Goal: Information Seeking & Learning: Compare options

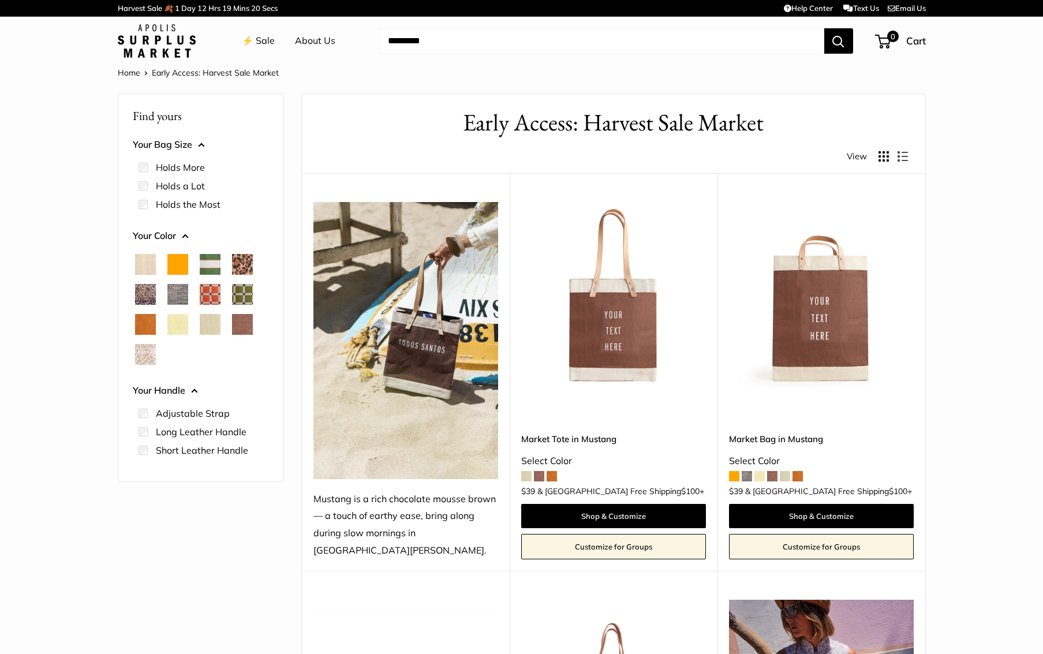
click at [180, 261] on span "Orange" at bounding box center [177, 264] width 21 height 21
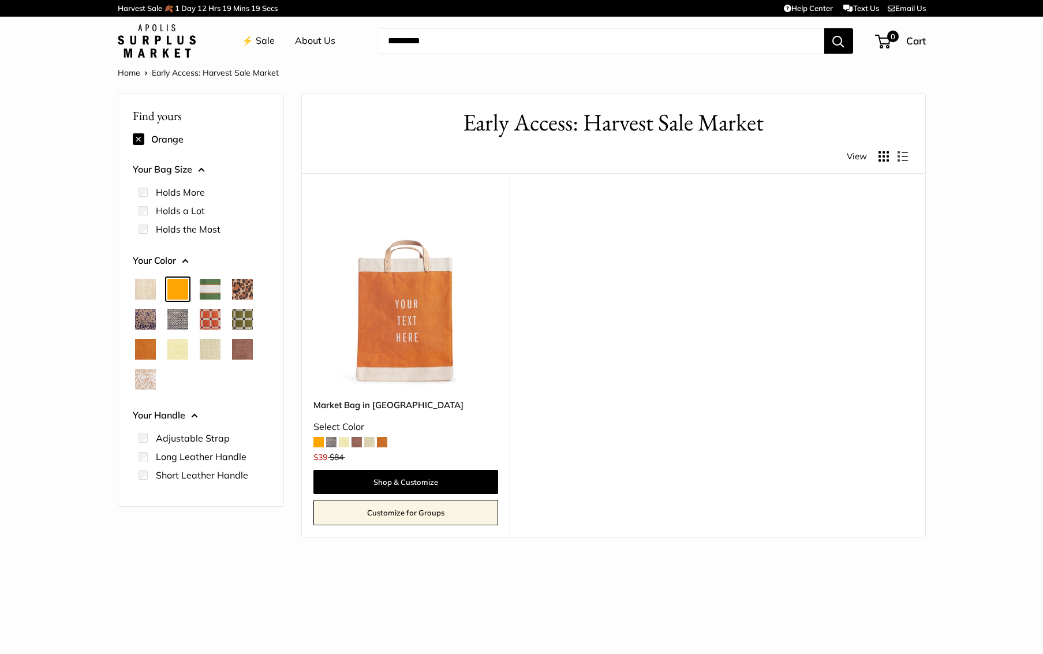
click at [208, 287] on span "Court Green" at bounding box center [210, 289] width 21 height 21
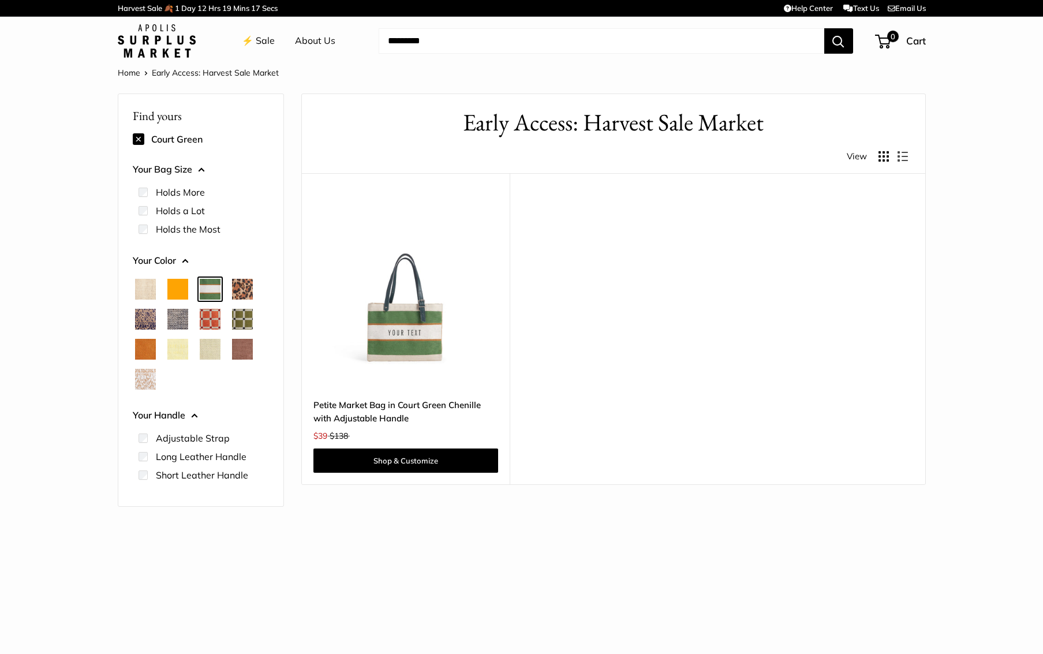
click at [242, 290] on span "Cheetah" at bounding box center [242, 289] width 21 height 21
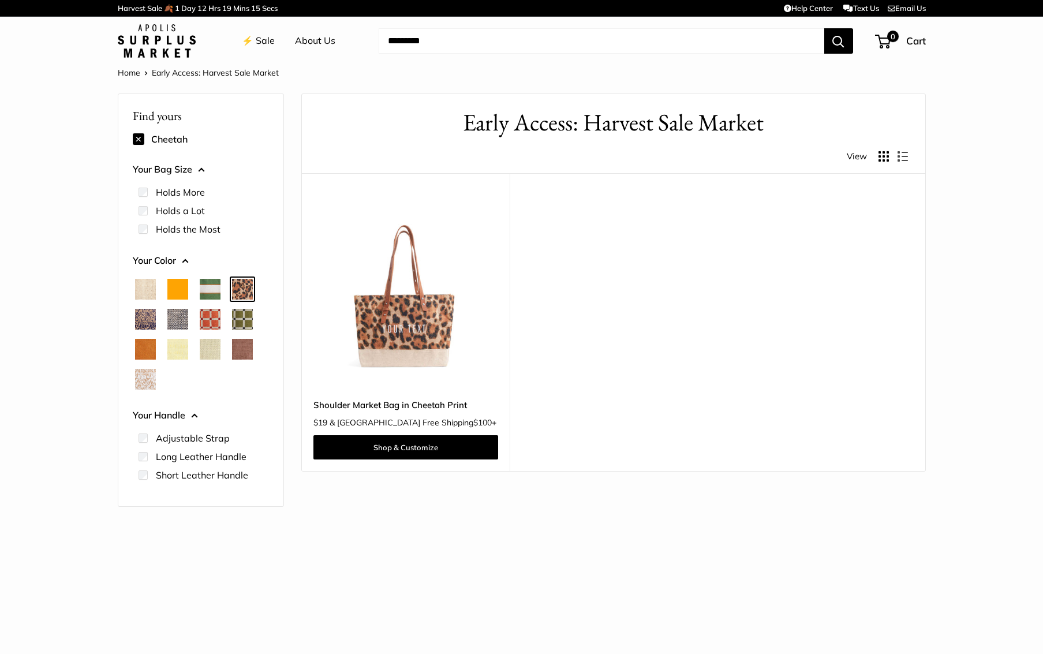
click at [150, 315] on span "Blue Porcelain" at bounding box center [145, 319] width 21 height 21
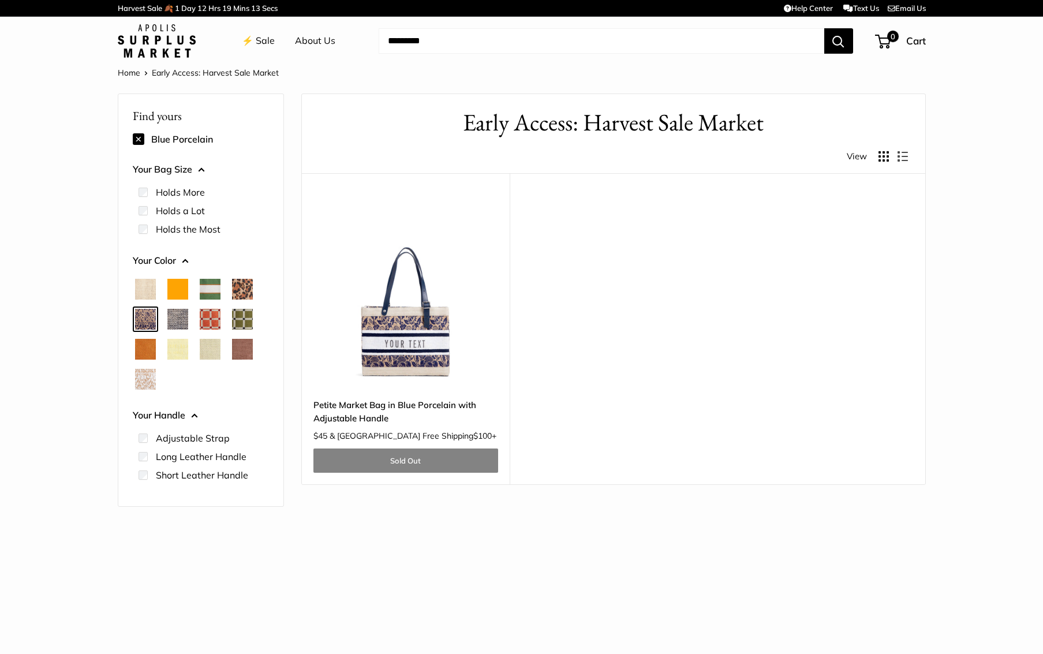
click at [178, 316] on span "Chambray" at bounding box center [177, 319] width 21 height 21
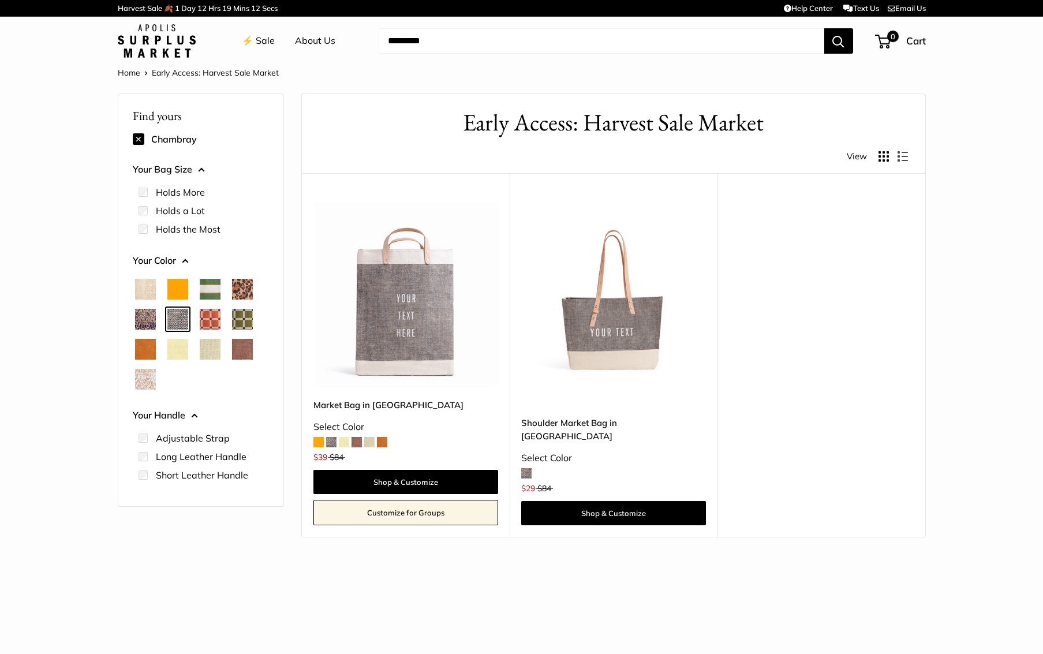
click at [207, 319] on span "Chenille Window Brick" at bounding box center [210, 319] width 21 height 21
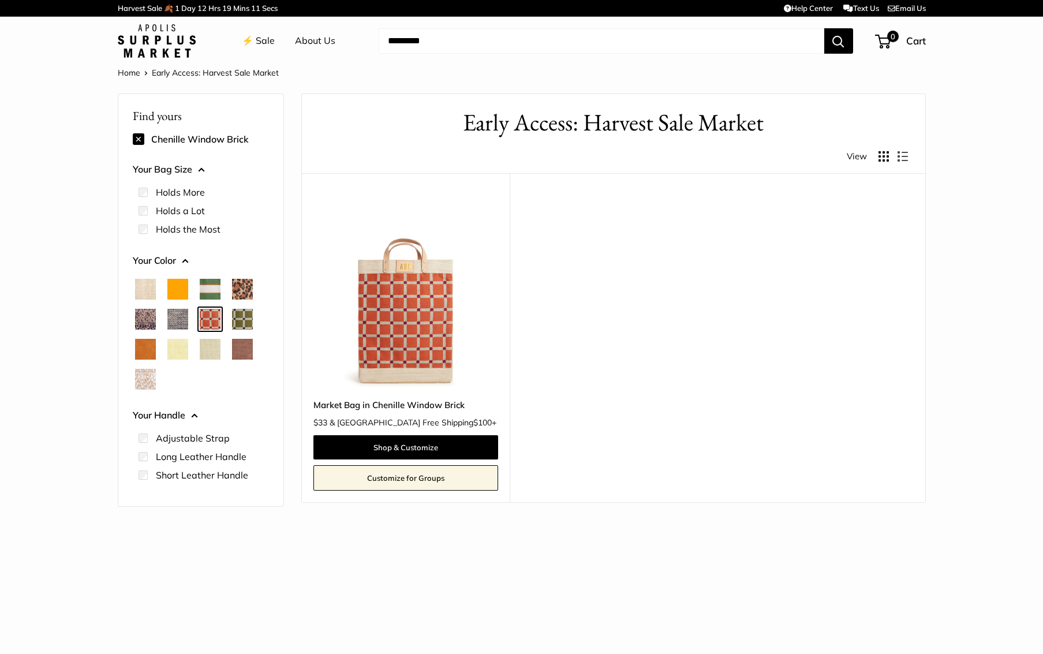
click at [244, 321] on span "Chenille Window Sage" at bounding box center [242, 319] width 21 height 21
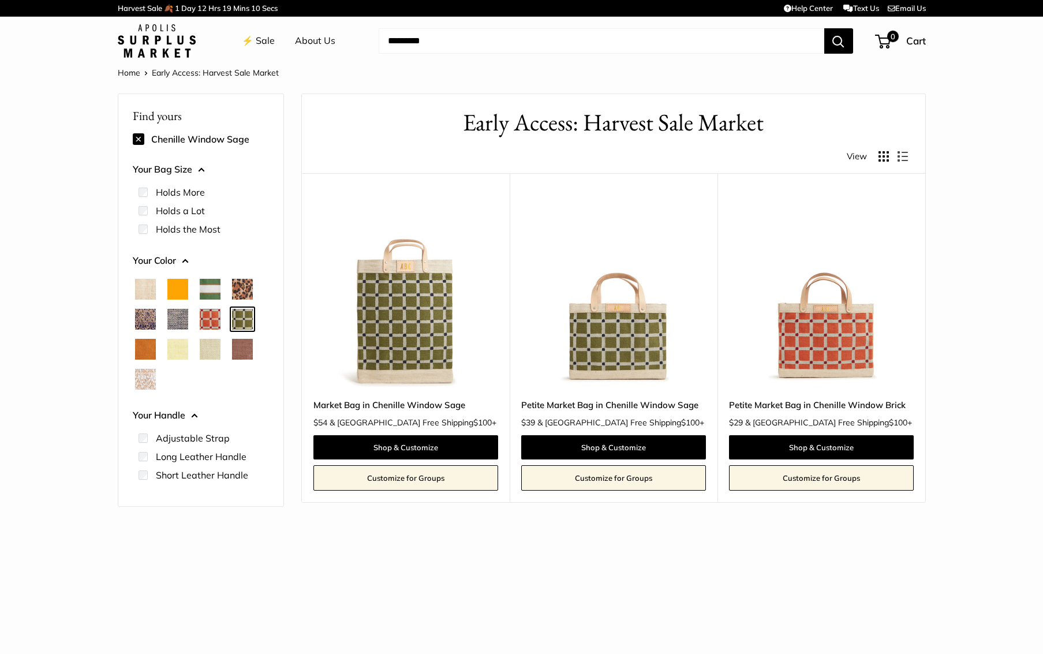
click at [242, 354] on span "Mustang" at bounding box center [242, 349] width 21 height 21
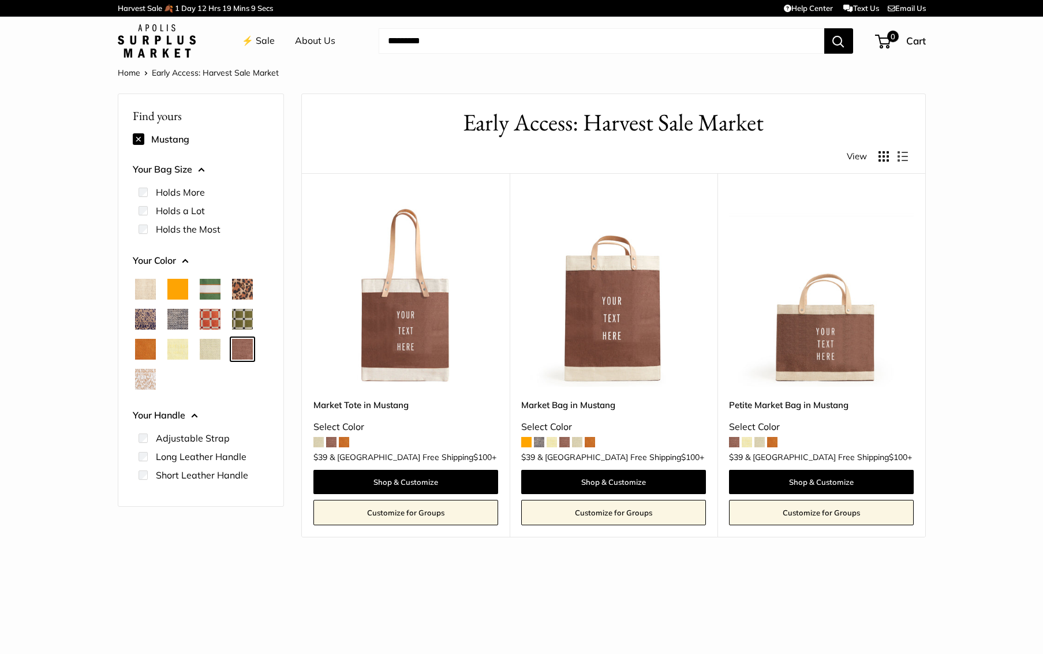
click at [212, 351] on span "Mint Sorbet" at bounding box center [210, 349] width 21 height 21
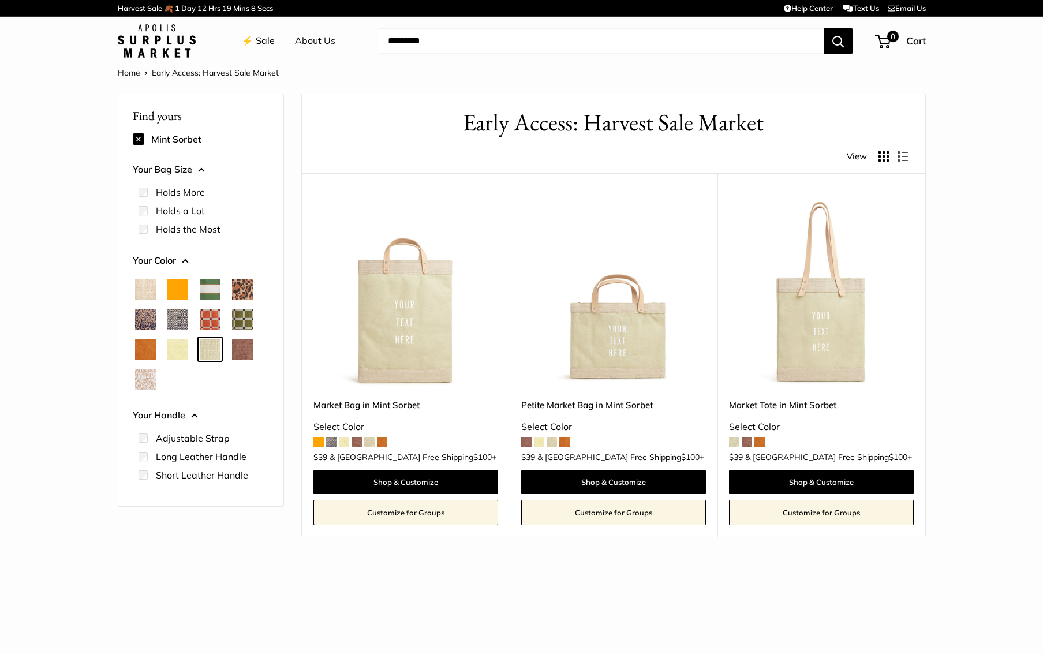
click at [179, 350] on span "Daisy" at bounding box center [177, 349] width 21 height 21
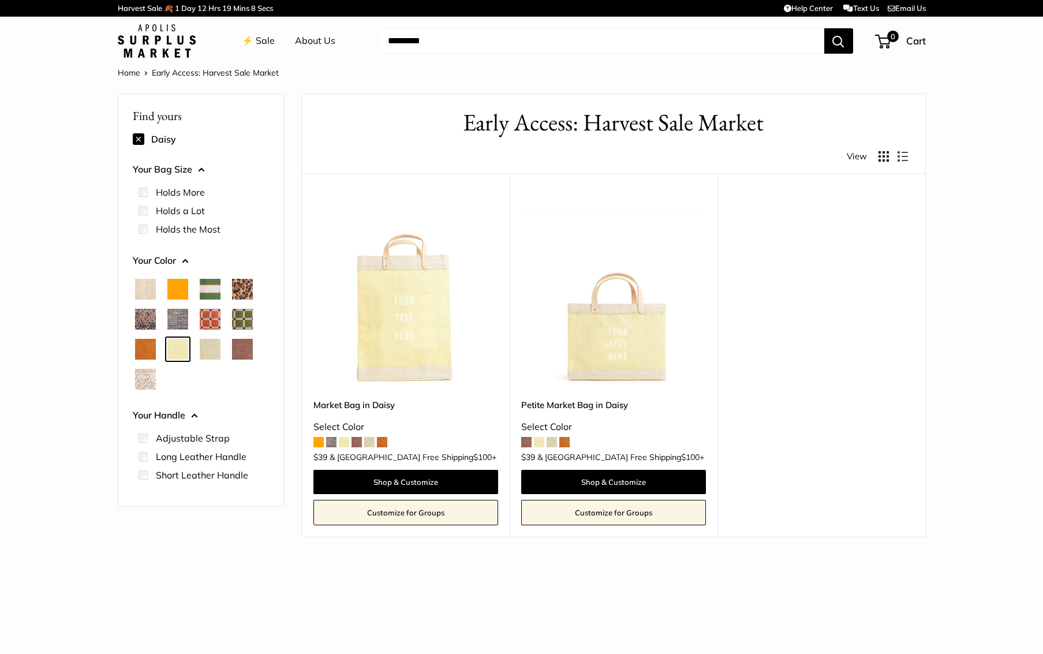
click at [151, 348] on span "Cognac" at bounding box center [145, 349] width 21 height 21
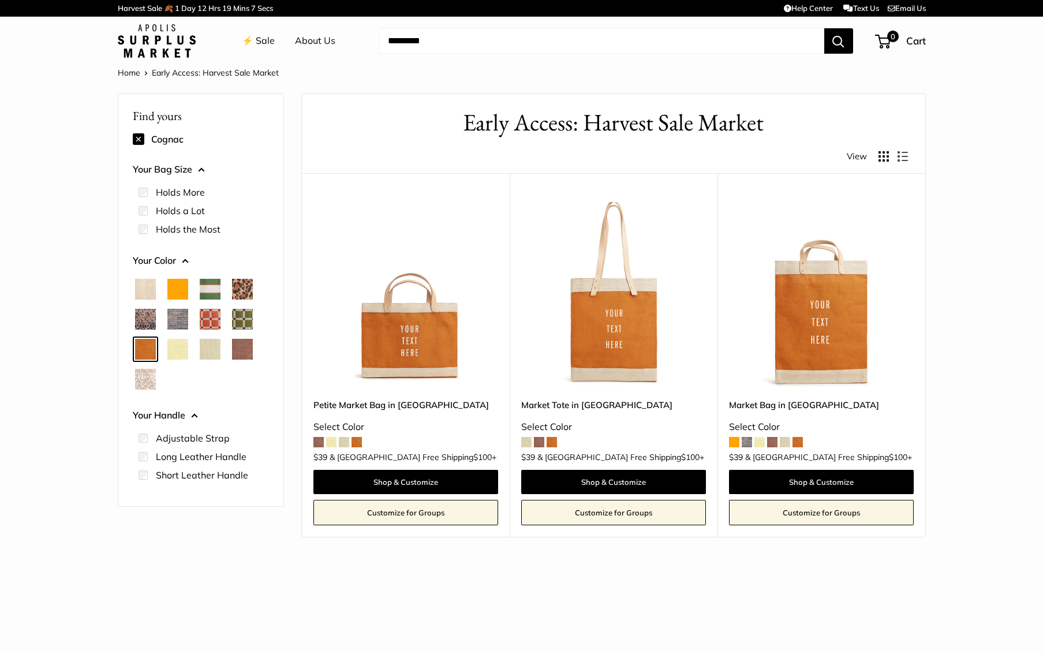
click at [149, 373] on span "White Porcelain" at bounding box center [145, 379] width 21 height 21
